Goal: Navigation & Orientation: Find specific page/section

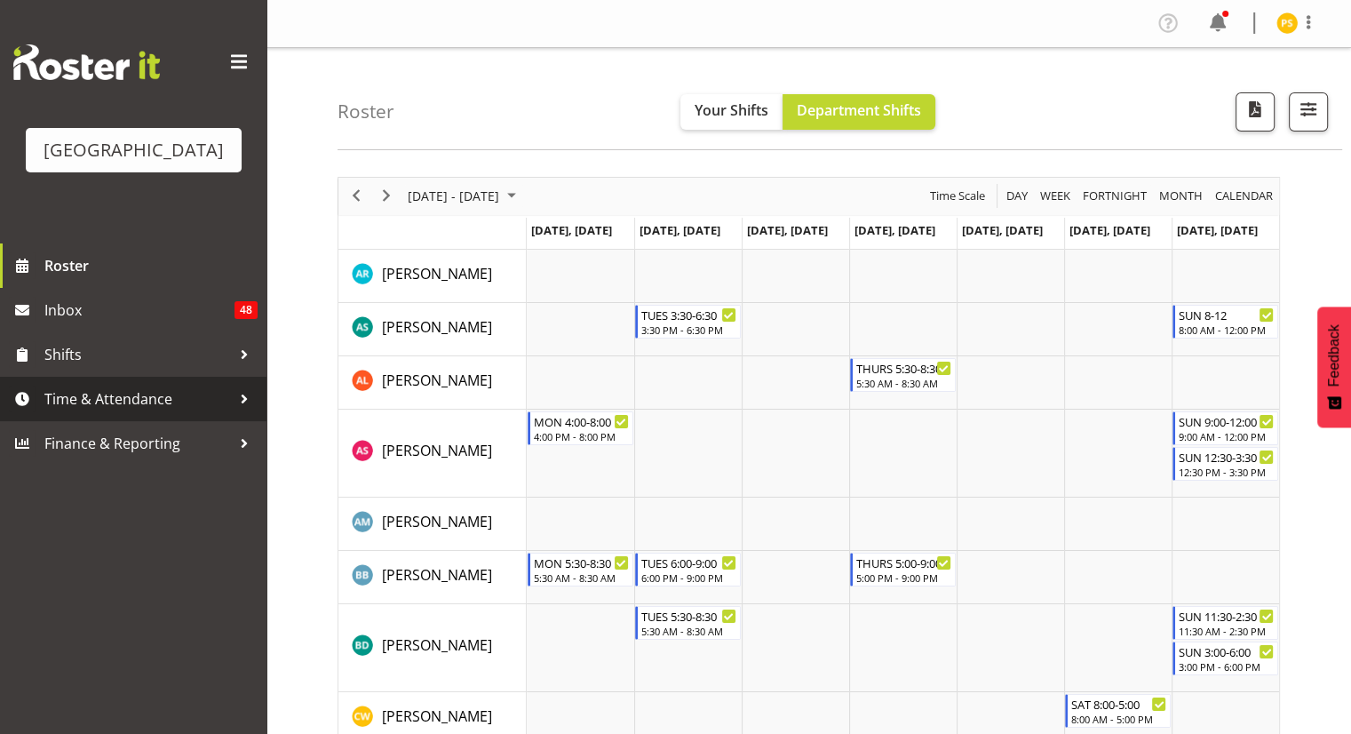
click at [153, 395] on span "Time & Attendance" at bounding box center [137, 399] width 187 height 27
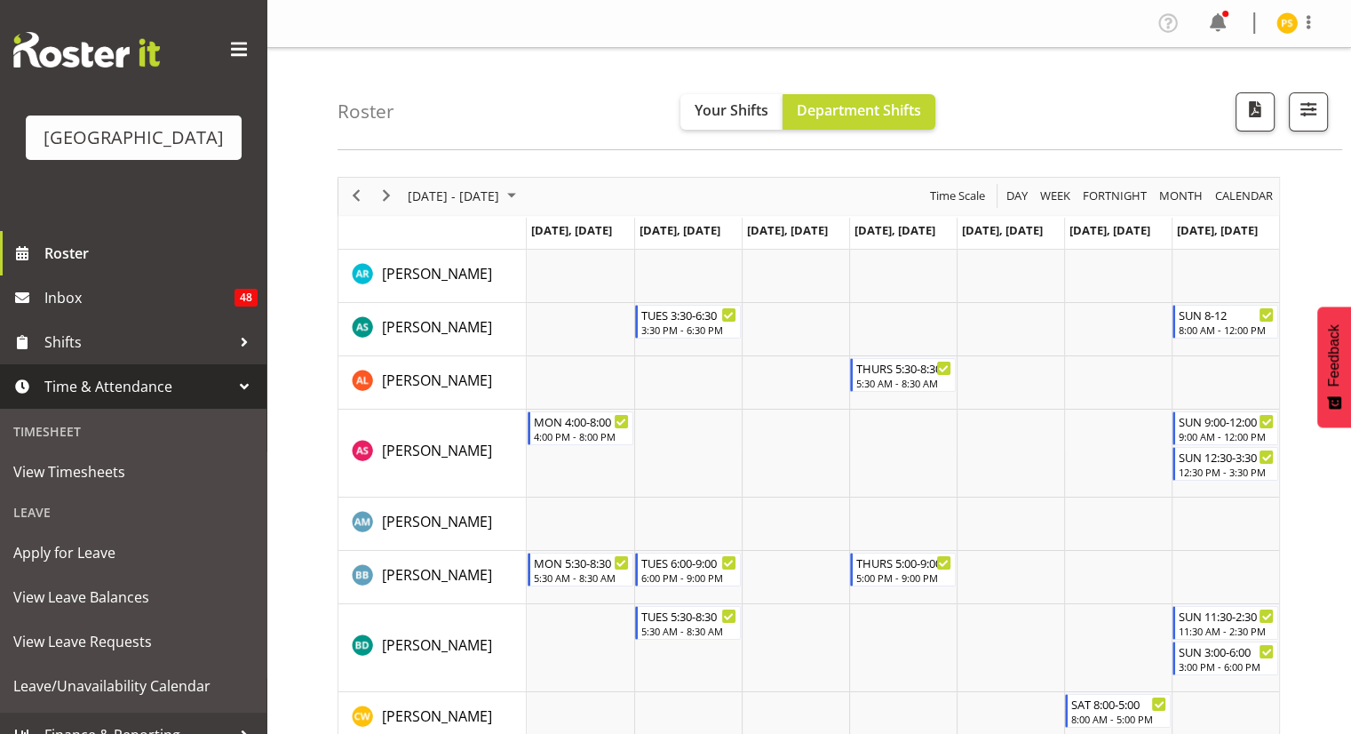
scroll to position [10, 0]
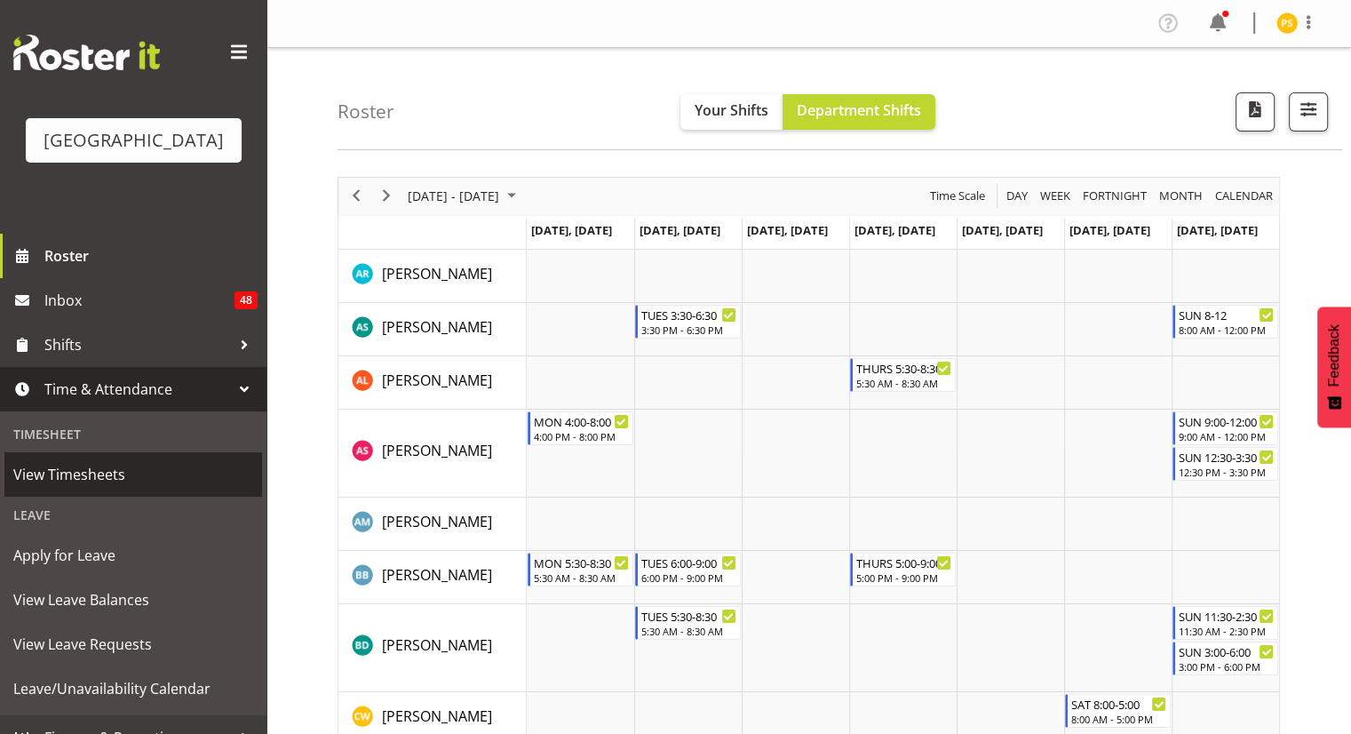
click at [132, 457] on link "View Timesheets" at bounding box center [133, 474] width 258 height 44
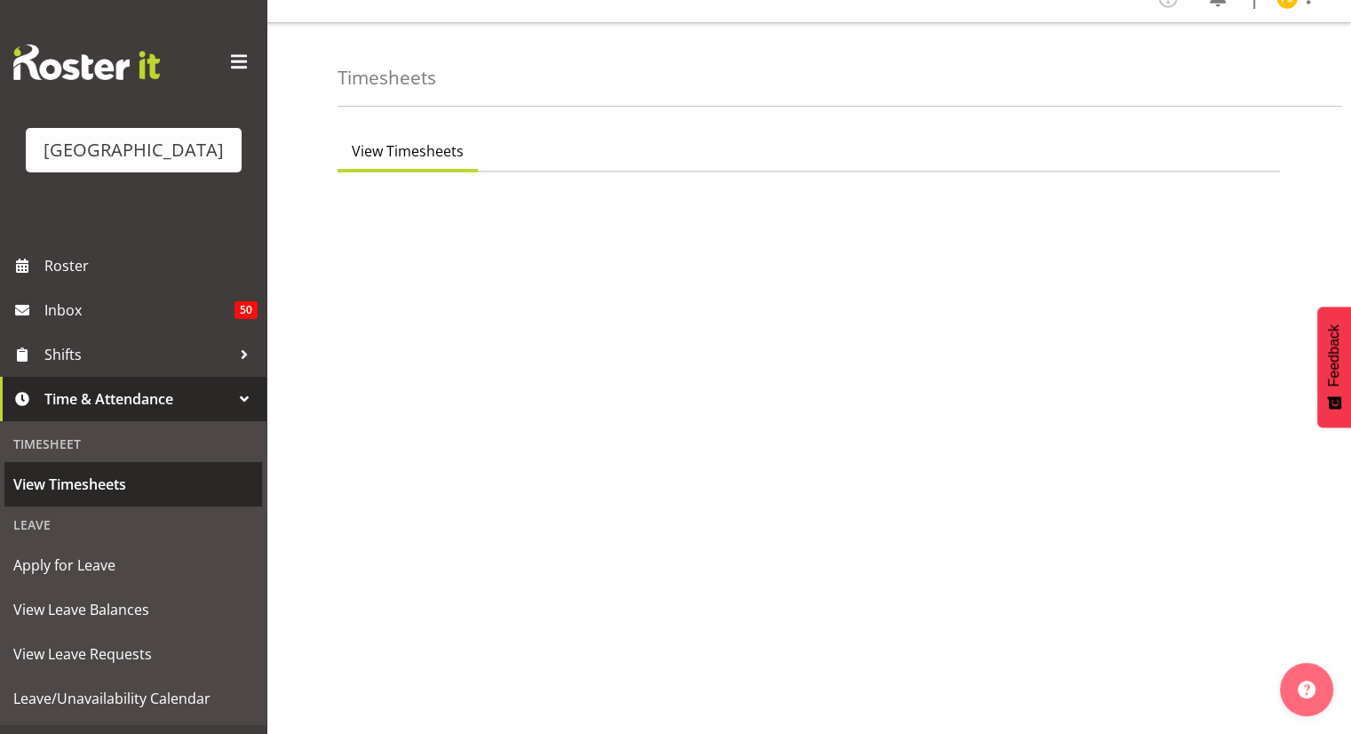
scroll to position [36, 0]
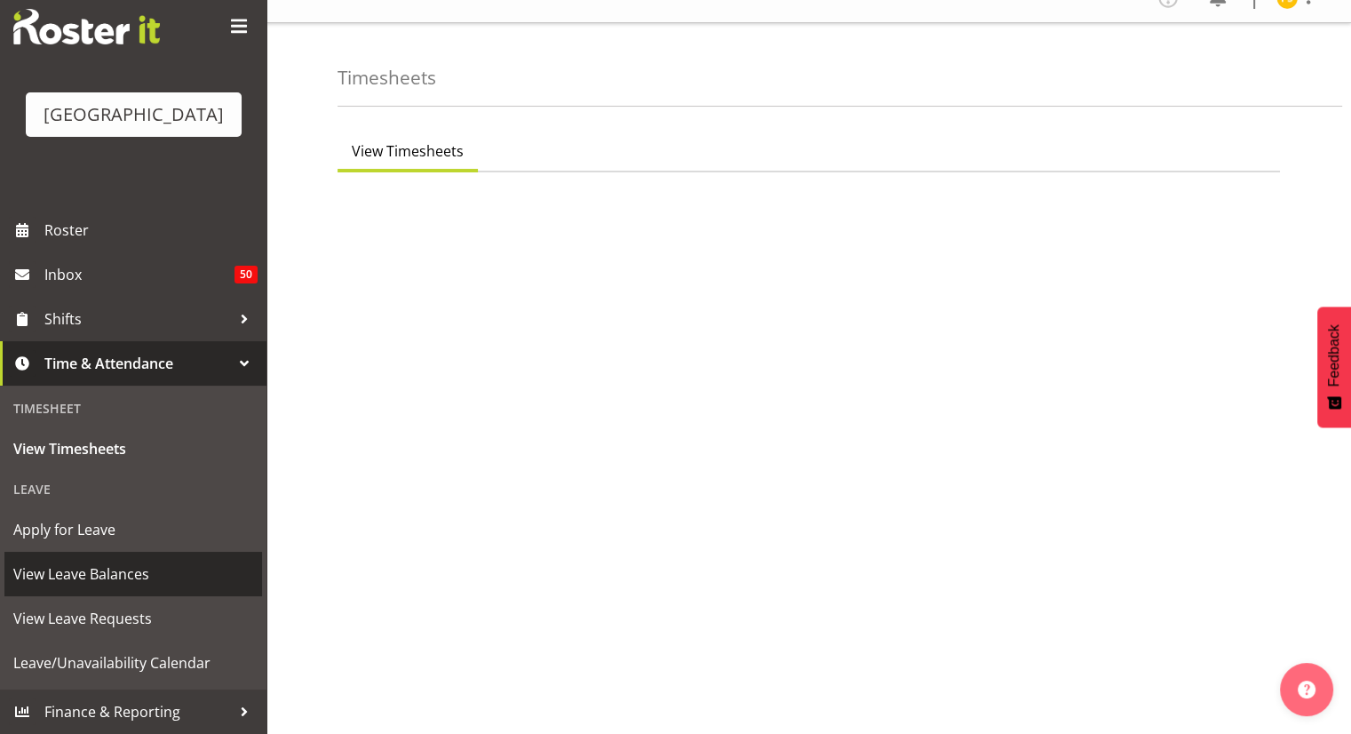
click at [81, 574] on span "View Leave Balances" at bounding box center [133, 573] width 240 height 27
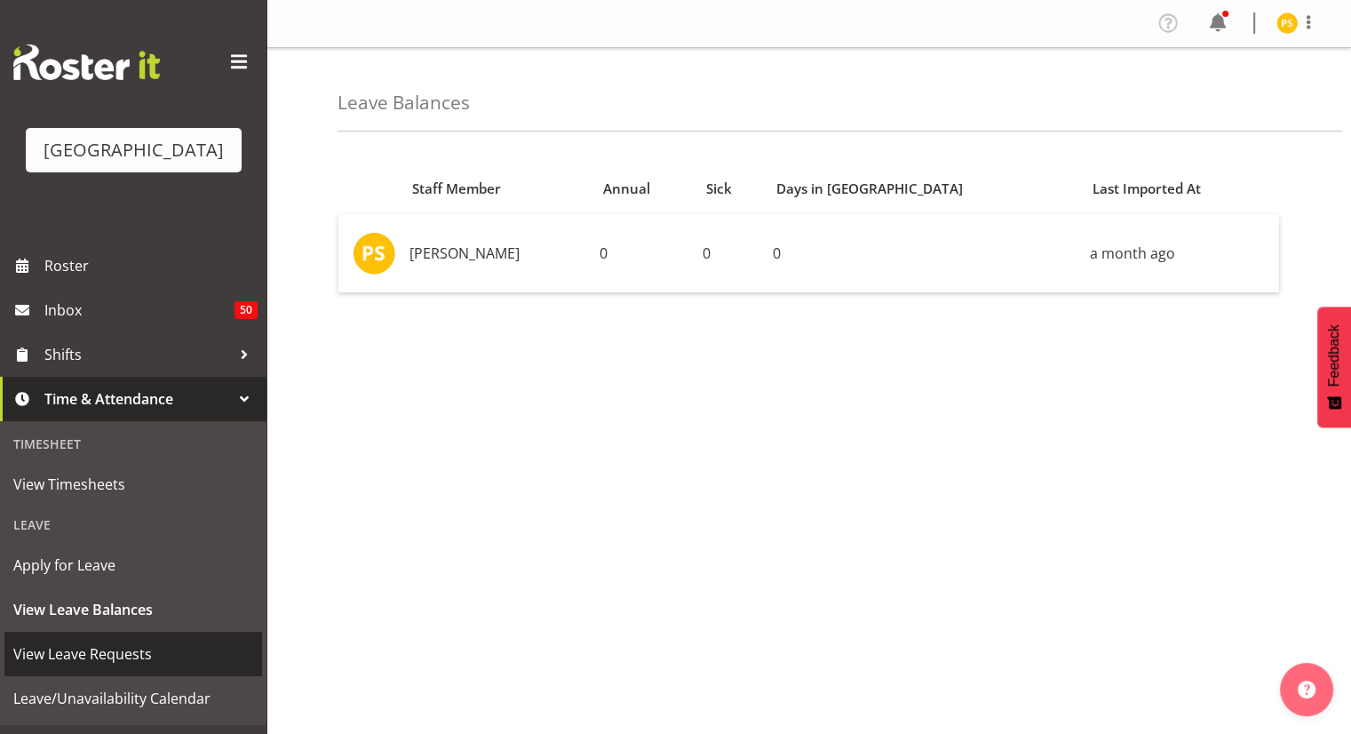
click at [75, 648] on span "View Leave Requests" at bounding box center [133, 653] width 240 height 27
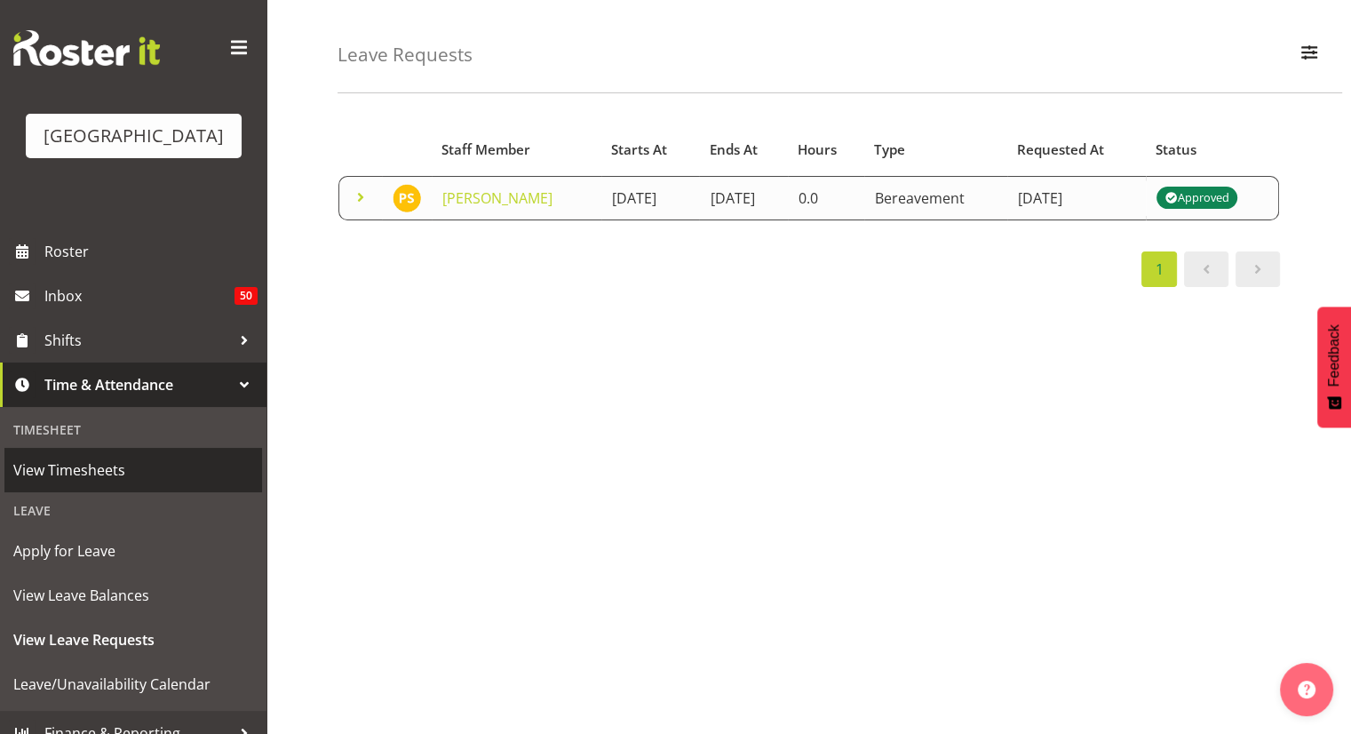
scroll to position [36, 0]
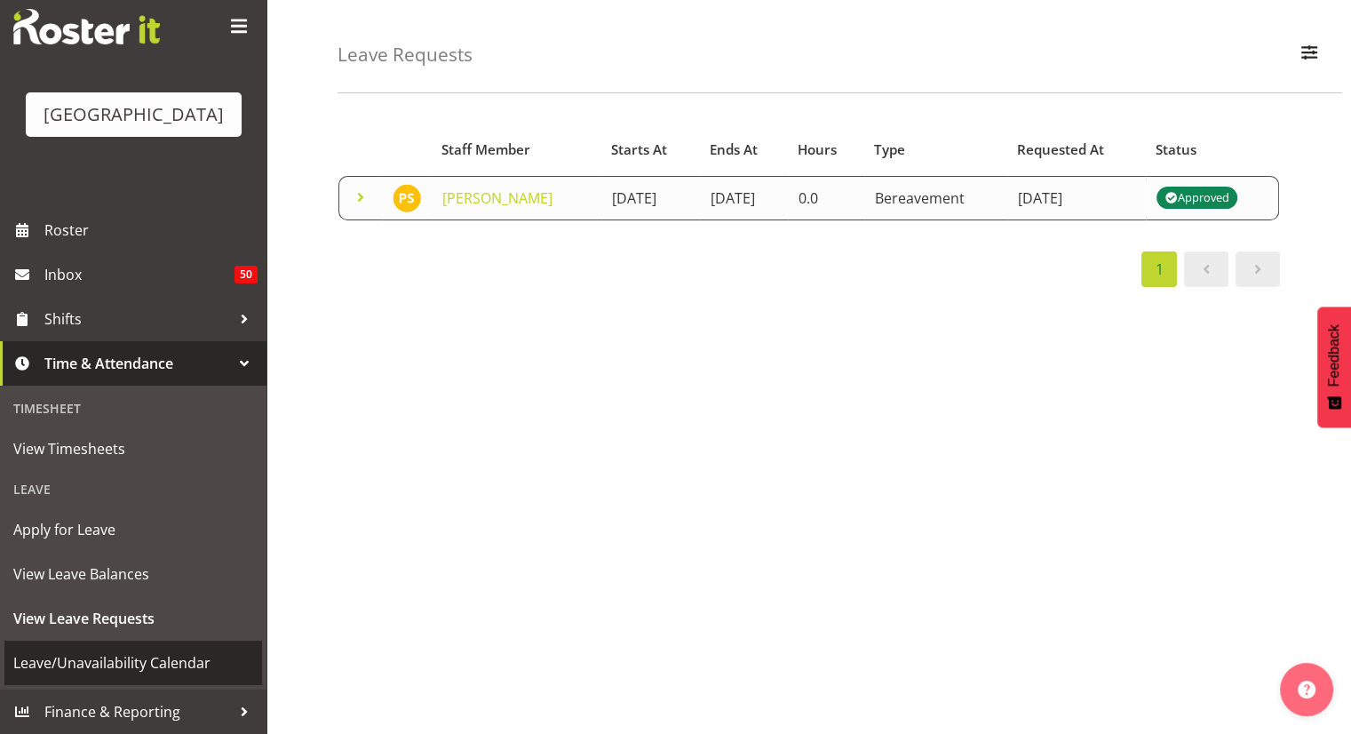
drag, startPoint x: 92, startPoint y: 648, endPoint x: 83, endPoint y: 662, distance: 16.0
click at [83, 662] on span "Leave/Unavailability Calendar" at bounding box center [133, 662] width 240 height 27
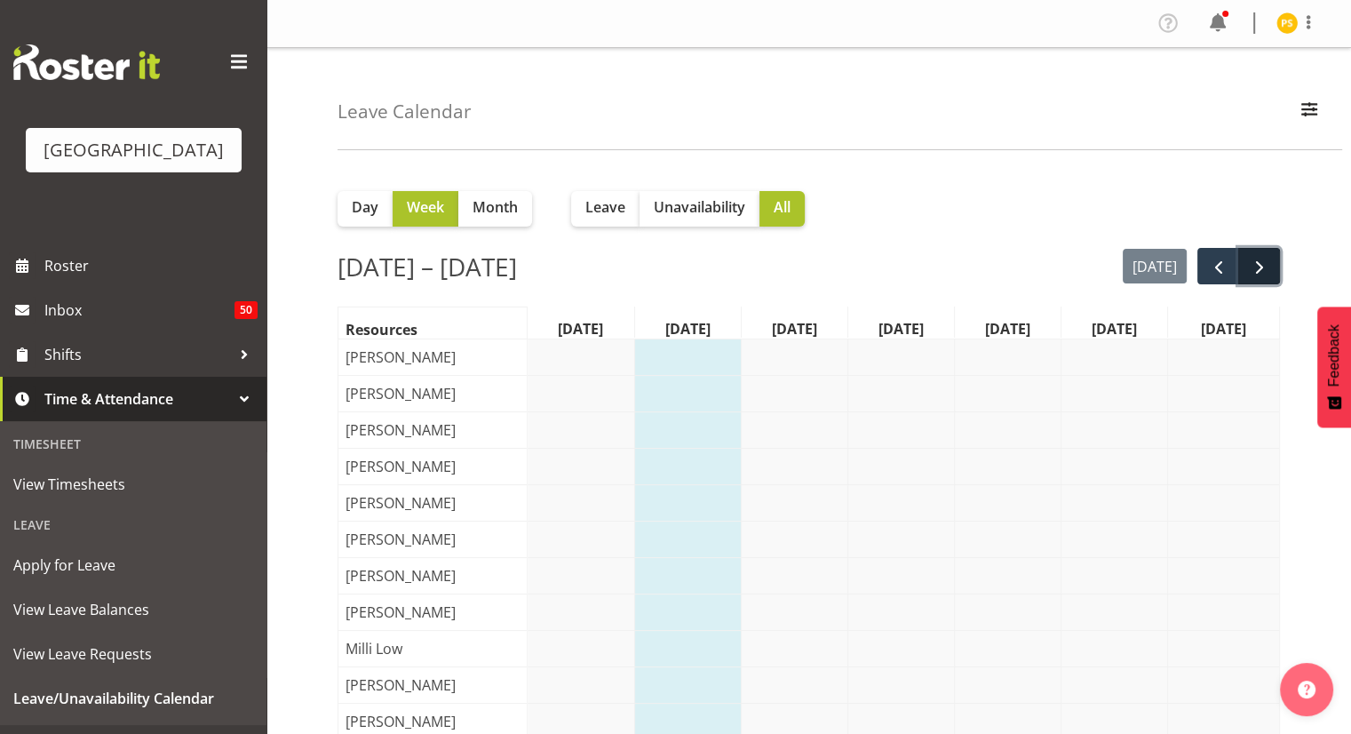
click at [1261, 263] on span "next" at bounding box center [1259, 267] width 21 height 21
